Goal: Task Accomplishment & Management: Manage account settings

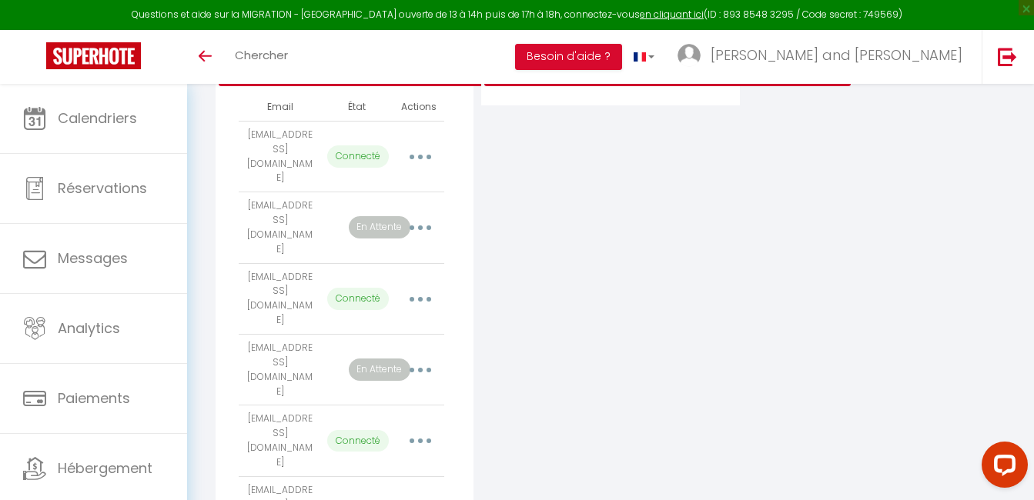
click at [413, 216] on button "button" at bounding box center [420, 228] width 43 height 25
